Goal: Use online tool/utility: Utilize a website feature to perform a specific function

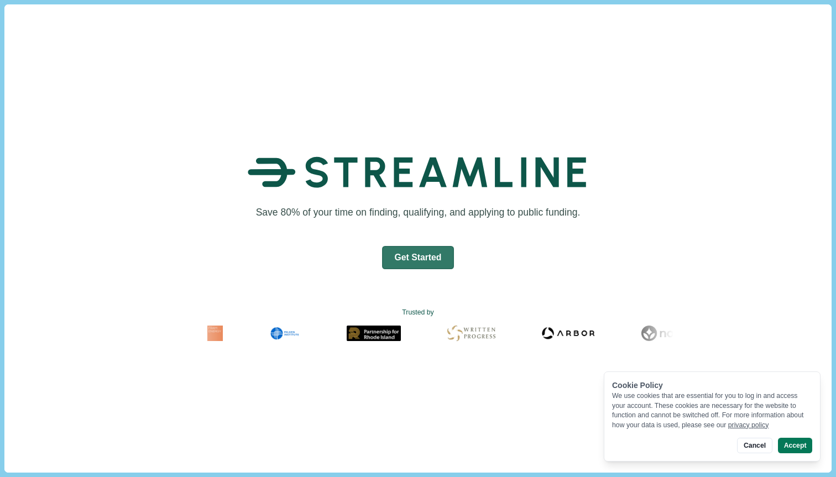
click at [434, 241] on div "Save 80% of your time on finding, qualifying, and applying to public funding. G…" at bounding box center [418, 243] width 434 height 281
click at [416, 260] on button "Get Started" at bounding box center [418, 257] width 72 height 23
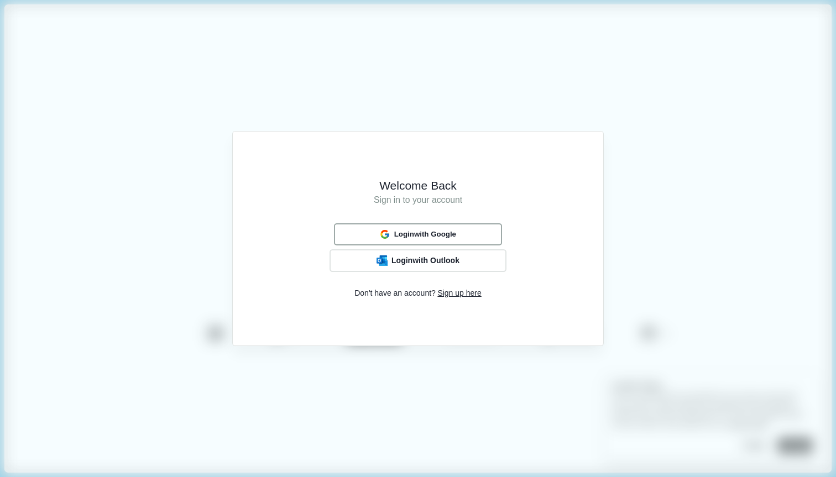
click at [405, 243] on button "Login with Google" at bounding box center [418, 234] width 168 height 22
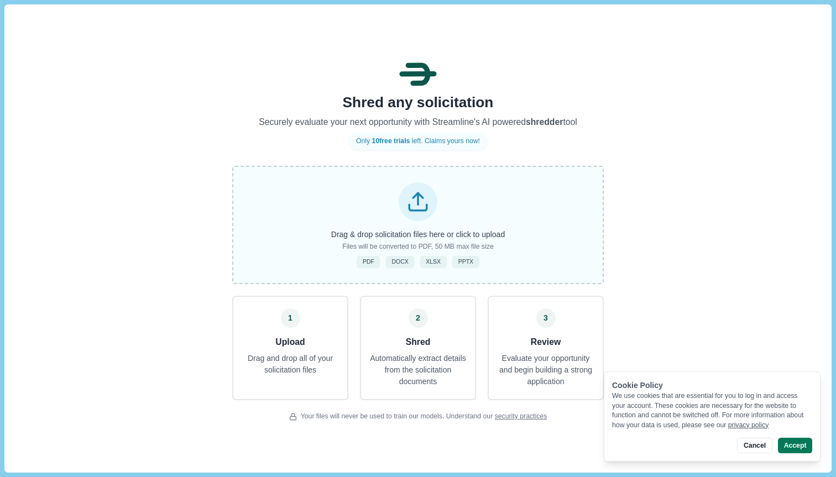
click at [497, 241] on div "Drag & drop solicitation files here or click to upload Files will be converted …" at bounding box center [418, 225] width 372 height 118
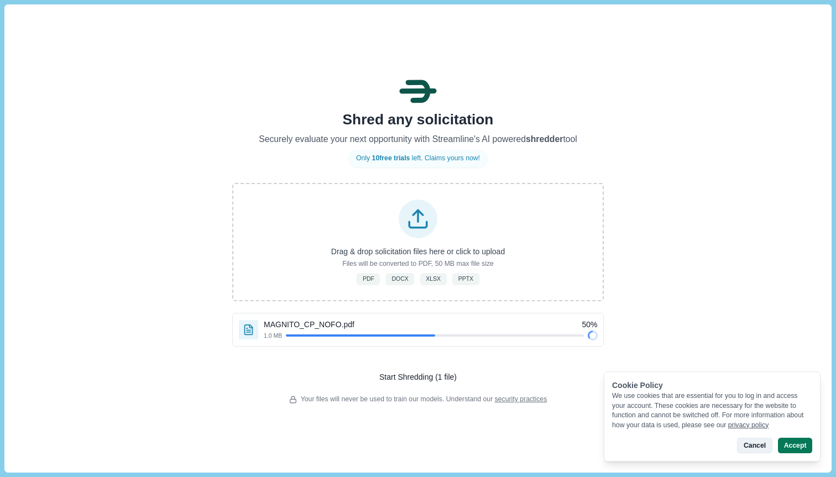
click at [754, 446] on button "Cancel" at bounding box center [754, 445] width 35 height 15
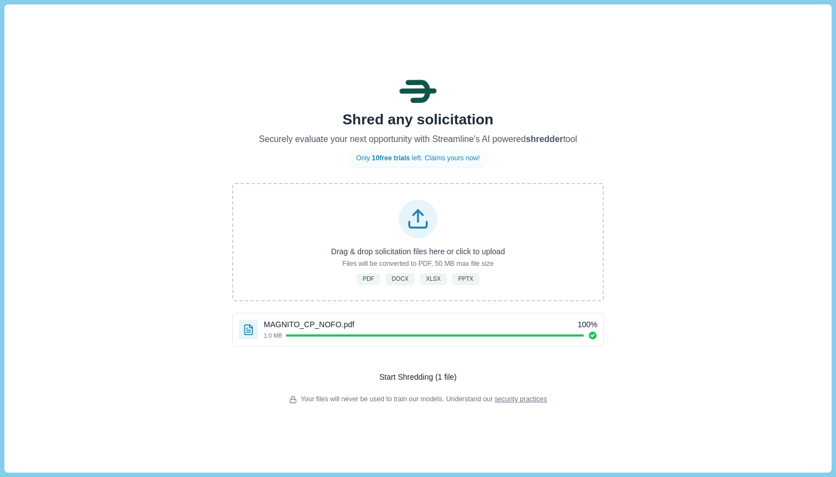
click at [500, 372] on button "Start Shredding (1 file)" at bounding box center [418, 370] width 372 height 25
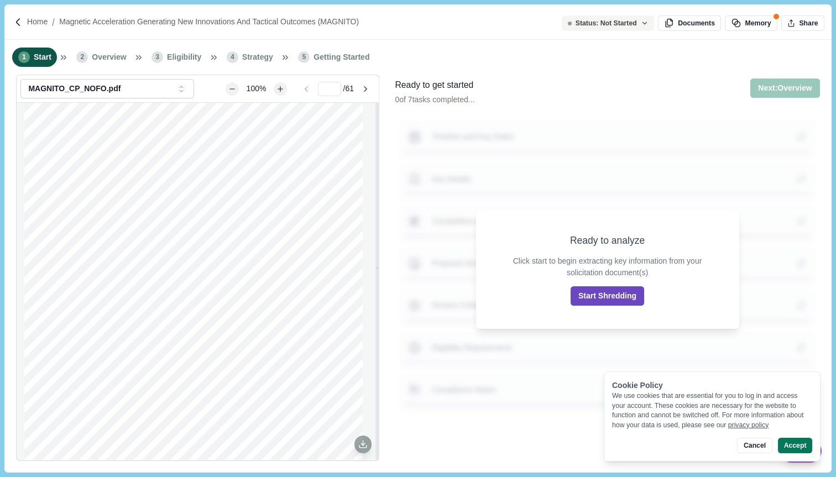
click at [591, 291] on button "Start Shredding" at bounding box center [608, 295] width 74 height 19
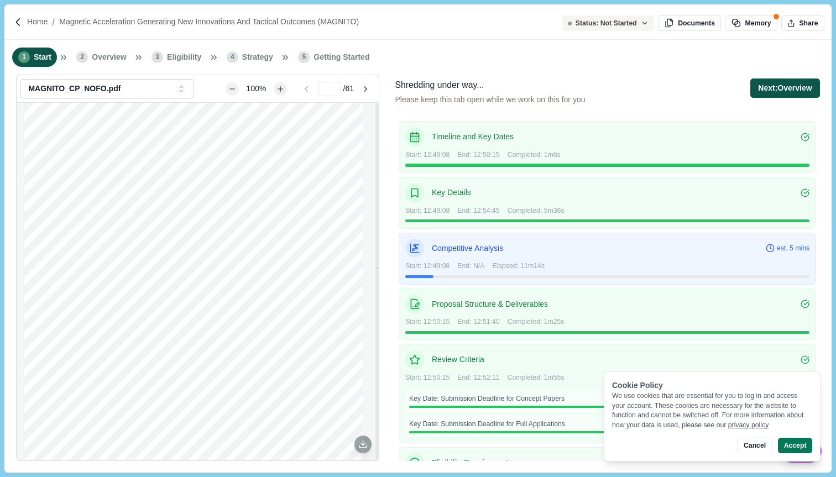
click at [807, 87] on button "Next: Overview" at bounding box center [784, 88] width 69 height 19
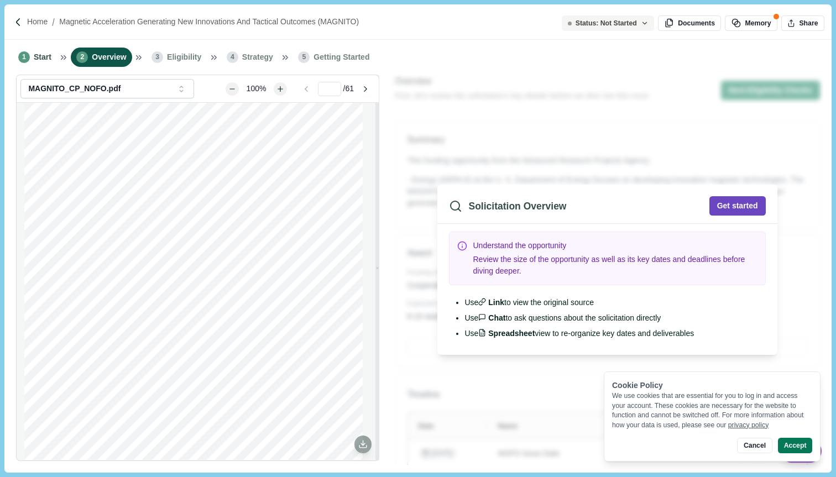
click at [754, 207] on button "Get started" at bounding box center [738, 205] width 56 height 19
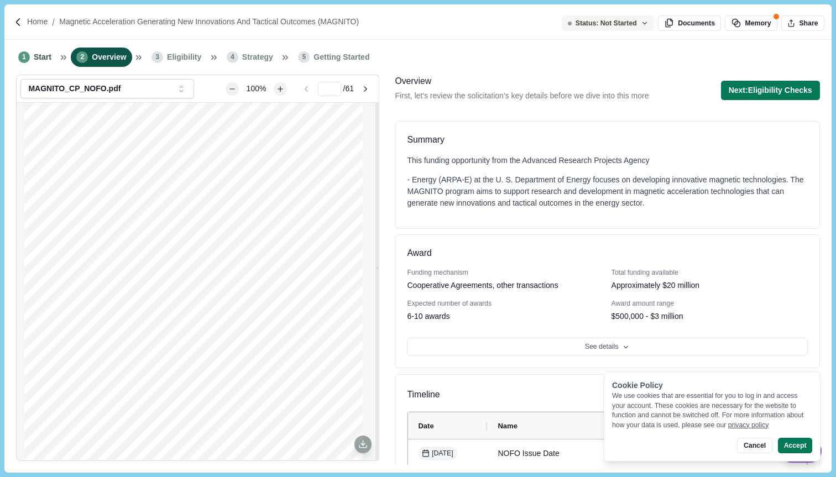
click at [603, 207] on div "- Energy (ARPA-E) at the U. S. Department of Energy focuses on developing innov…" at bounding box center [607, 191] width 400 height 35
